Goal: Find specific page/section: Find specific page/section

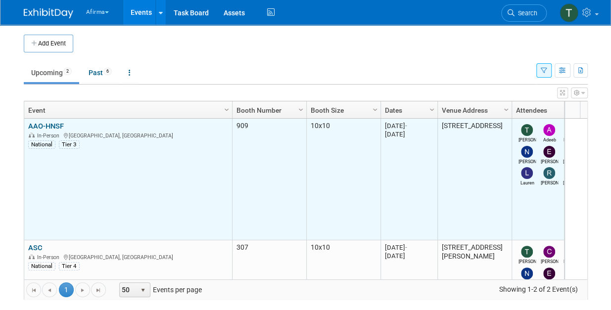
click at [45, 122] on link "AAO-HNSF" at bounding box center [46, 126] width 36 height 9
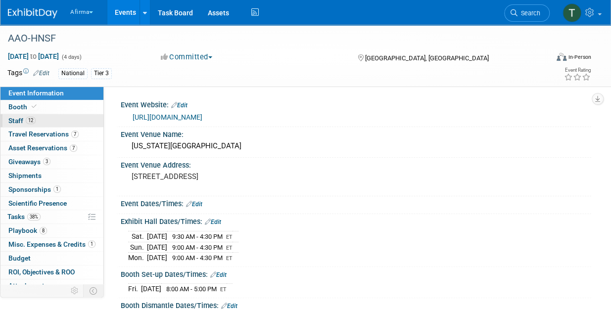
click at [47, 117] on link "12 Staff 12" at bounding box center [51, 120] width 103 height 13
